Goal: Information Seeking & Learning: Learn about a topic

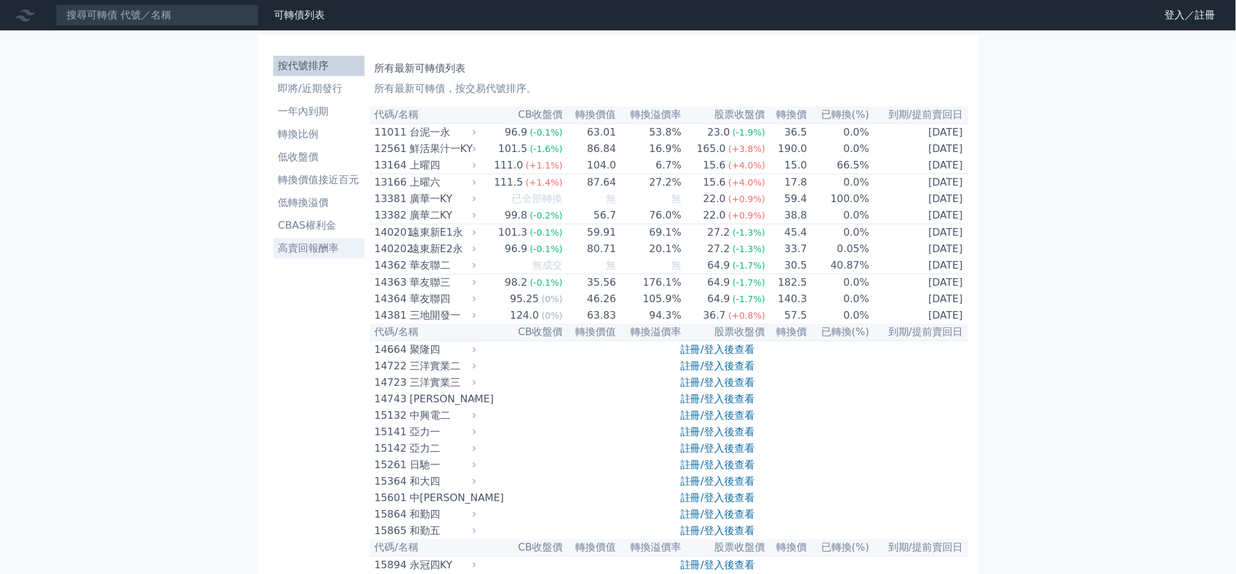
click at [289, 248] on li "高賣回報酬率" at bounding box center [318, 248] width 91 height 15
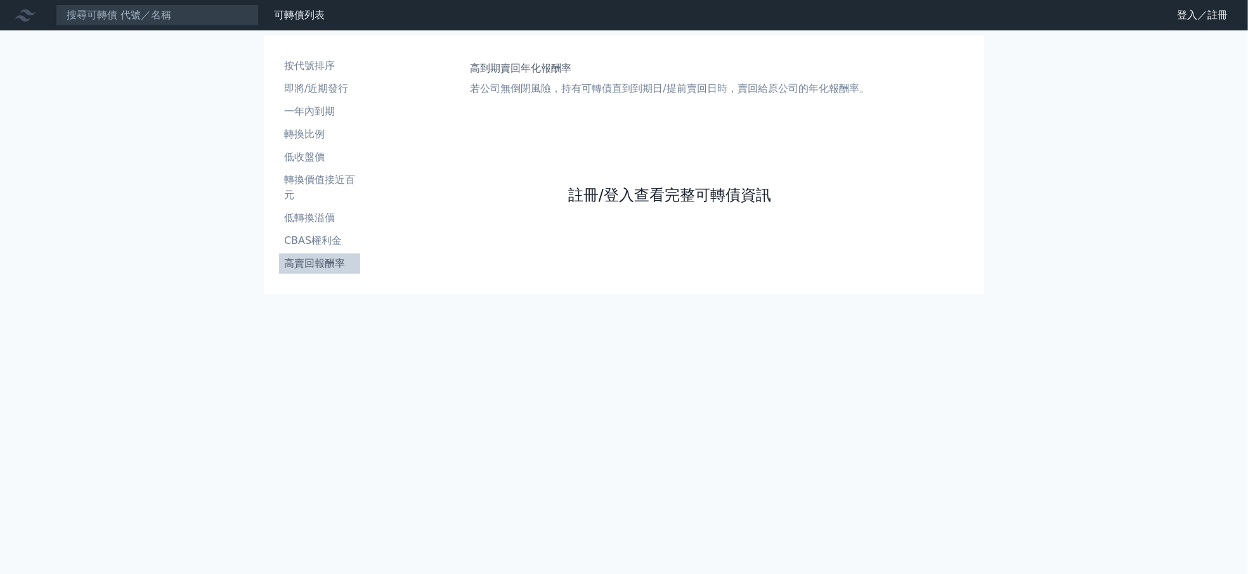
click at [692, 192] on link "註冊/登入查看完整可轉債資訊" at bounding box center [669, 195] width 203 height 20
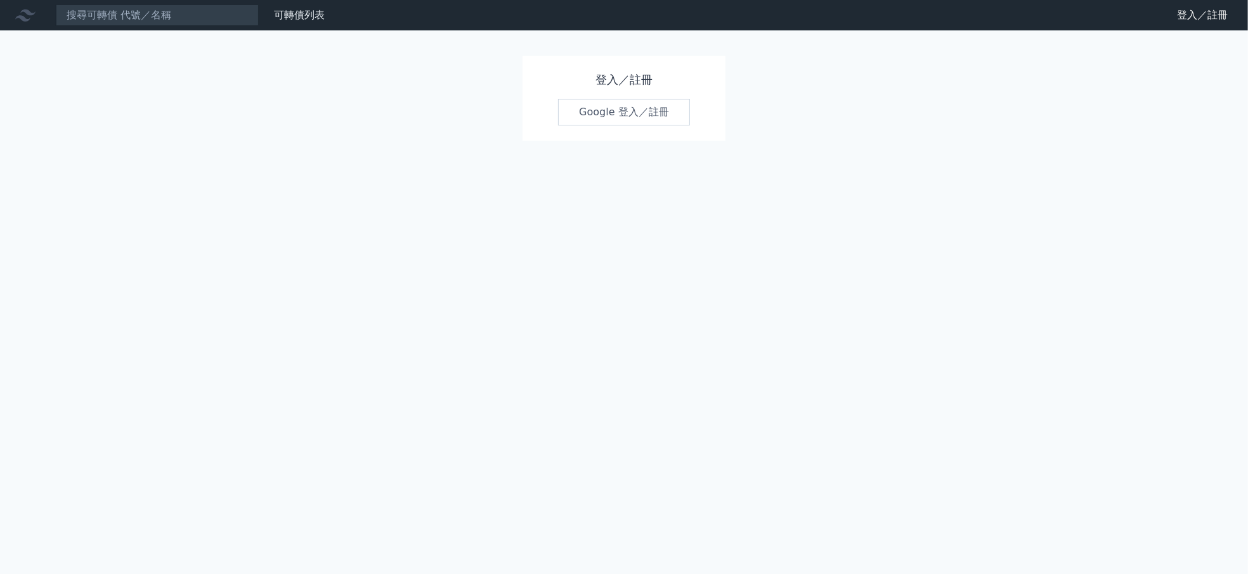
click at [640, 113] on link "Google 登入／註冊" at bounding box center [624, 112] width 132 height 27
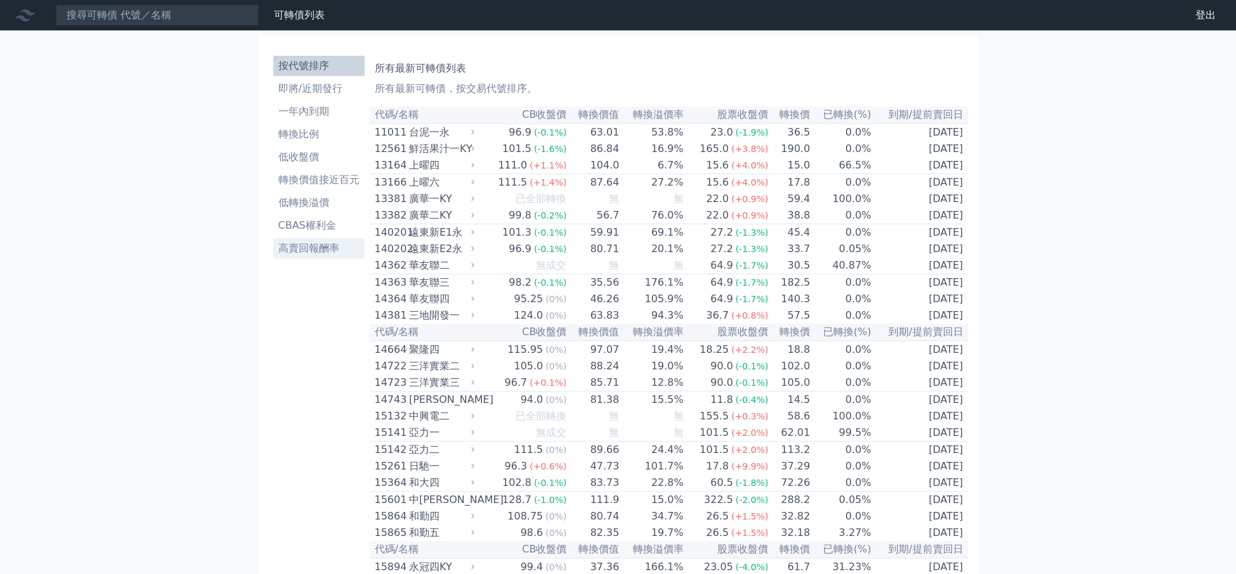
click at [329, 250] on li "高賣回報酬率" at bounding box center [318, 248] width 91 height 15
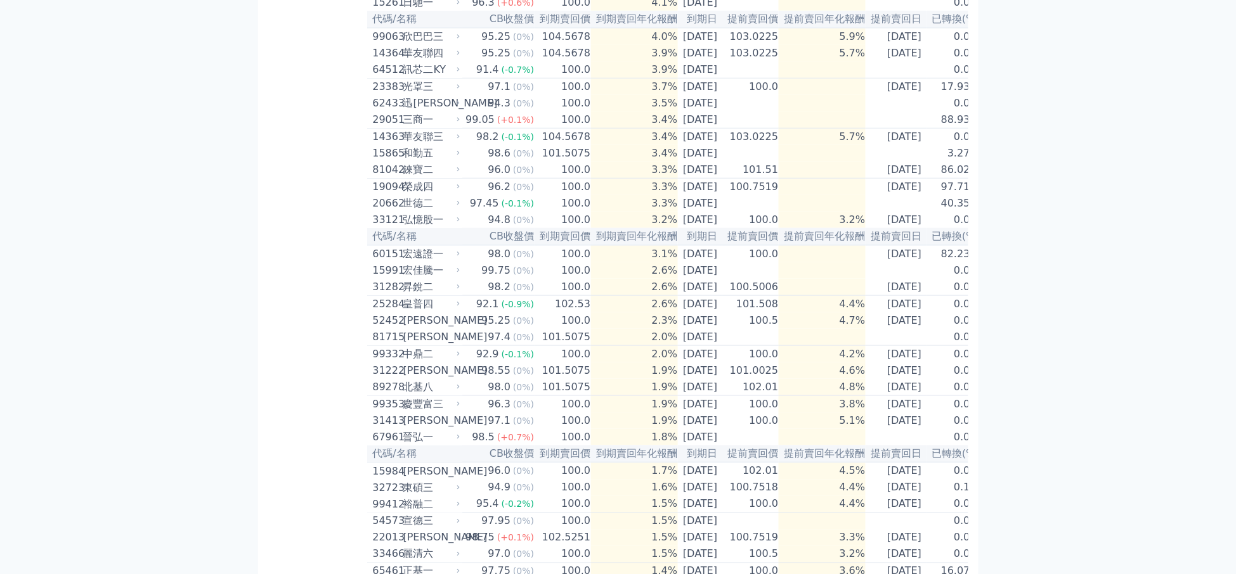
scroll to position [22, 0]
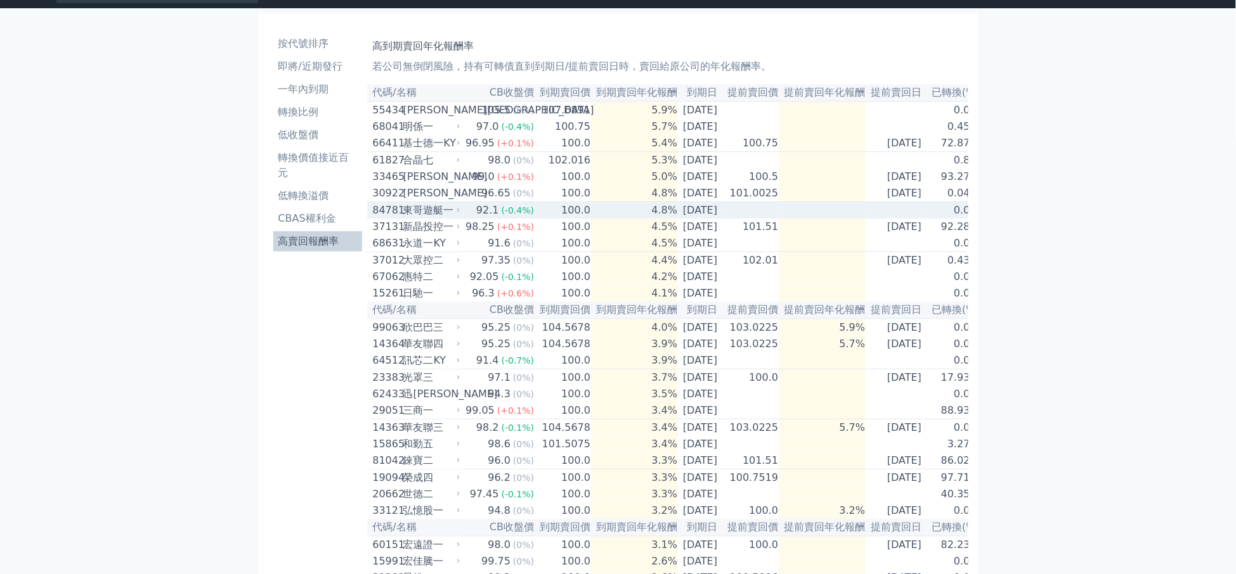
click at [535, 219] on td "100.0" at bounding box center [563, 210] width 56 height 17
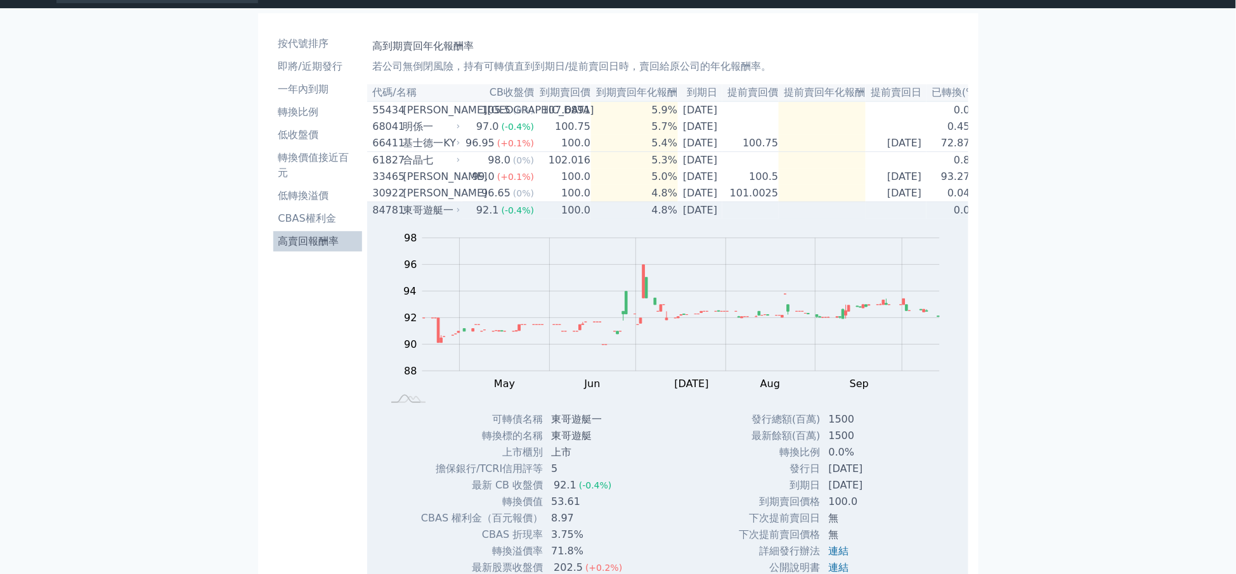
click at [535, 219] on td "100.0" at bounding box center [563, 210] width 56 height 17
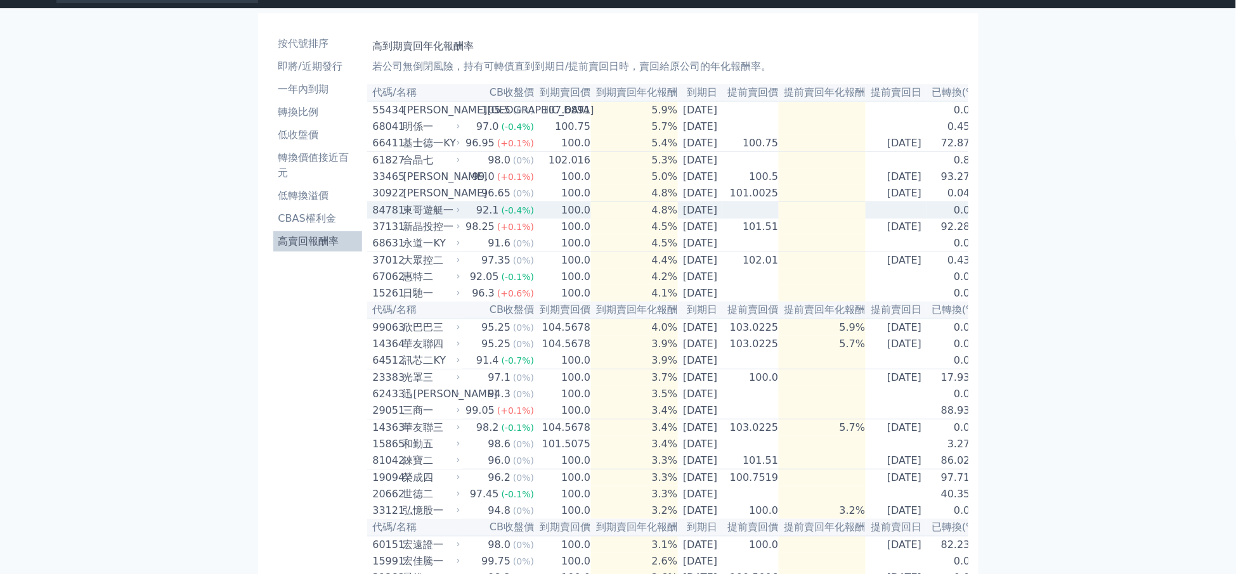
click at [535, 219] on td "100.0" at bounding box center [563, 210] width 56 height 17
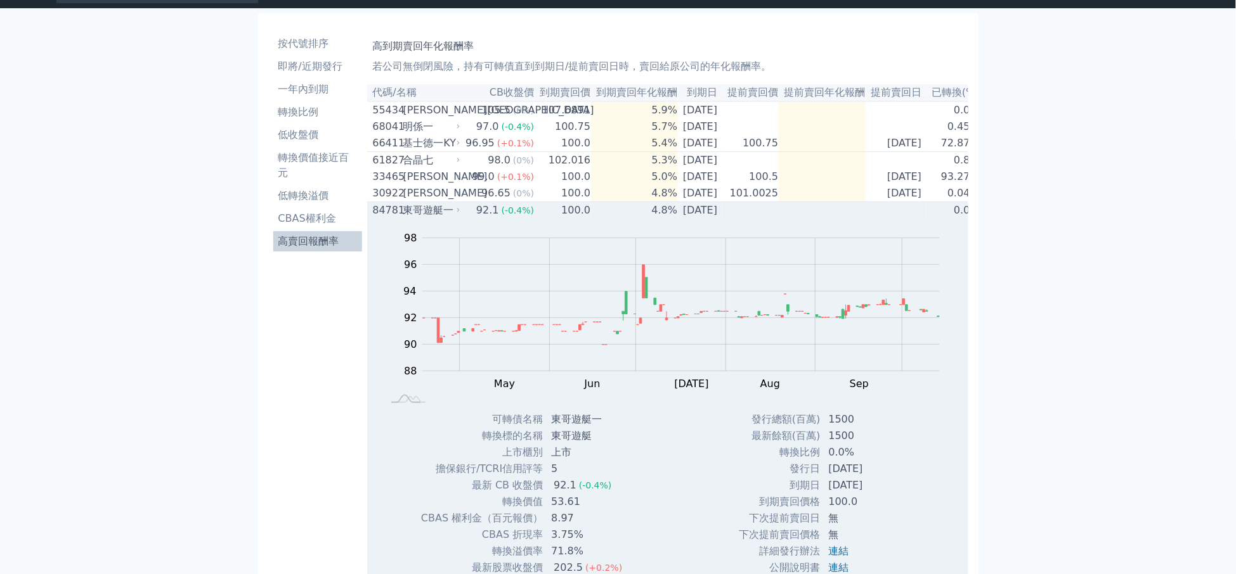
click at [535, 219] on td "100.0" at bounding box center [563, 210] width 56 height 17
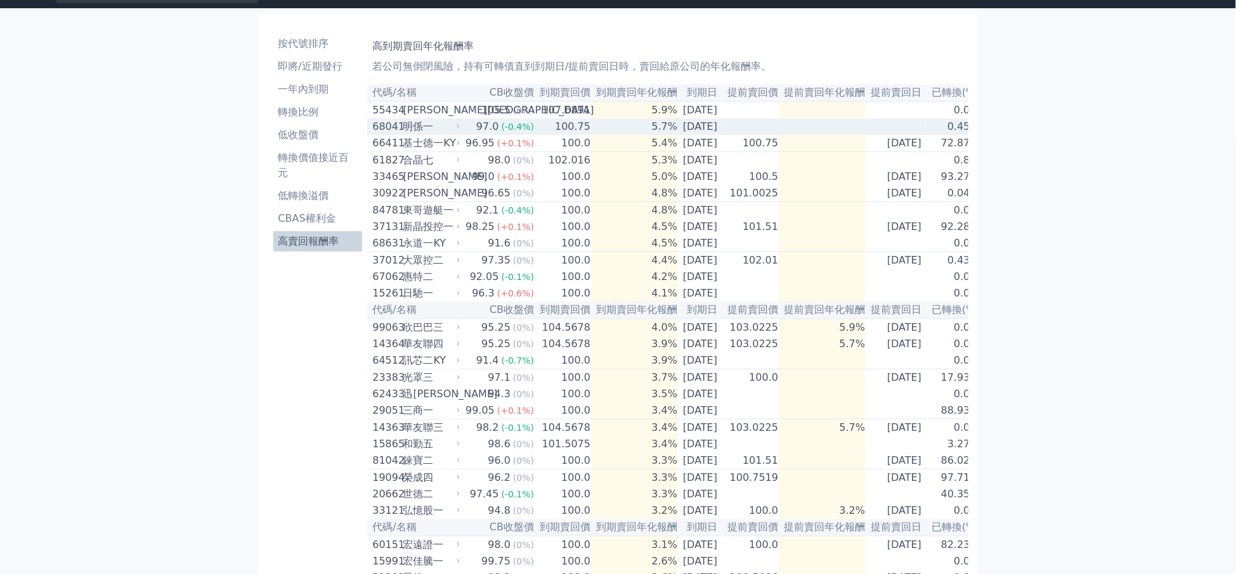
click at [411, 129] on div "明係一" at bounding box center [430, 126] width 55 height 15
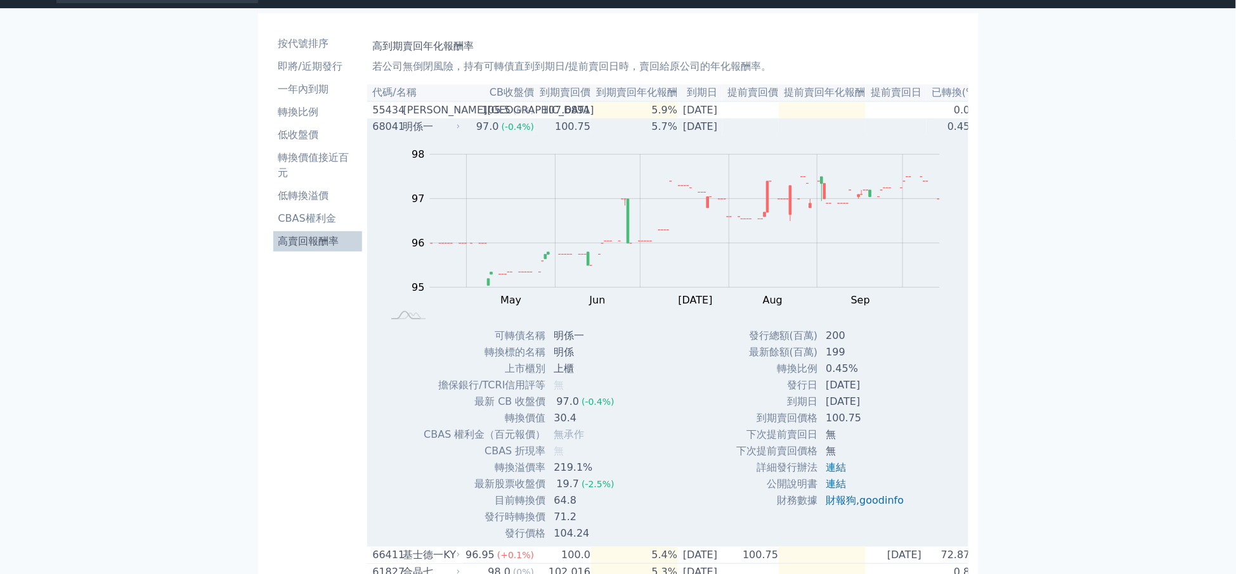
click at [411, 129] on div "明係一" at bounding box center [430, 126] width 55 height 15
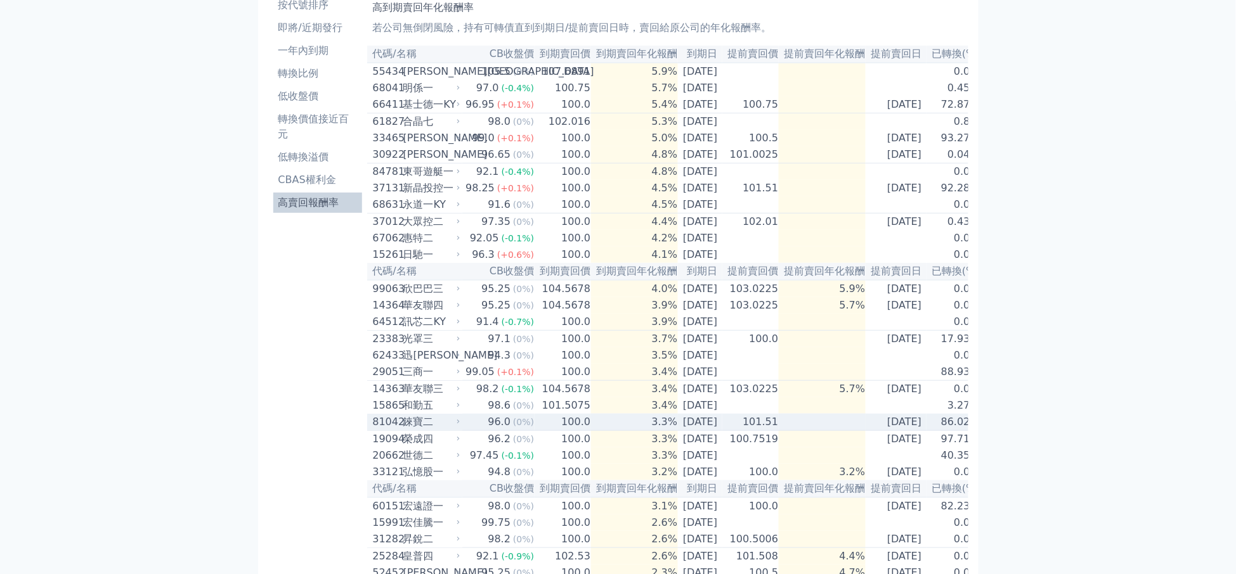
scroll to position [0, 0]
